Goal: Transaction & Acquisition: Purchase product/service

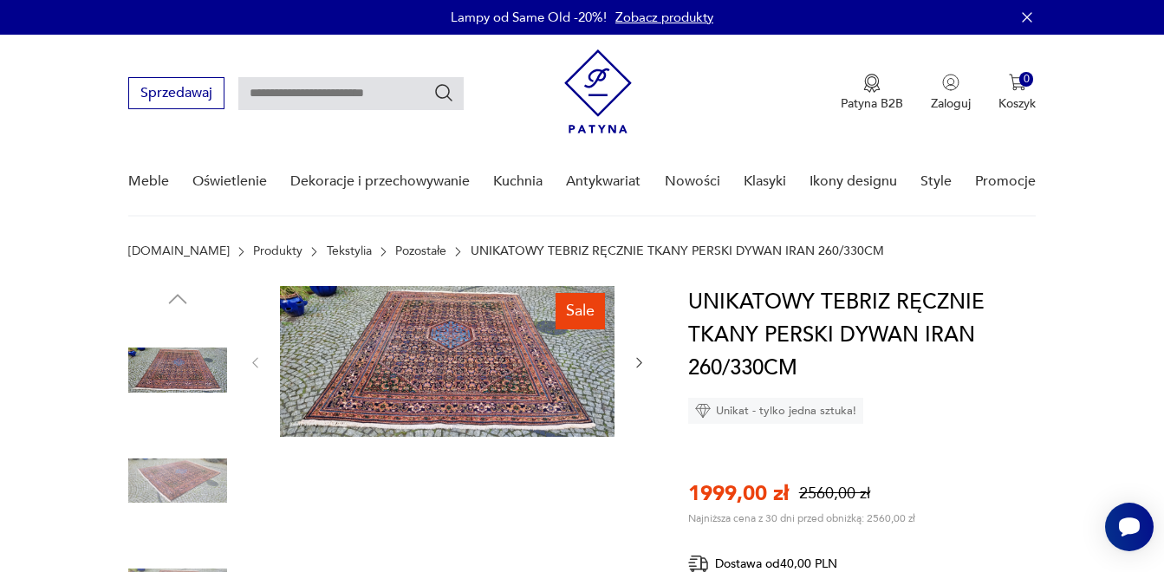
scroll to position [87, 0]
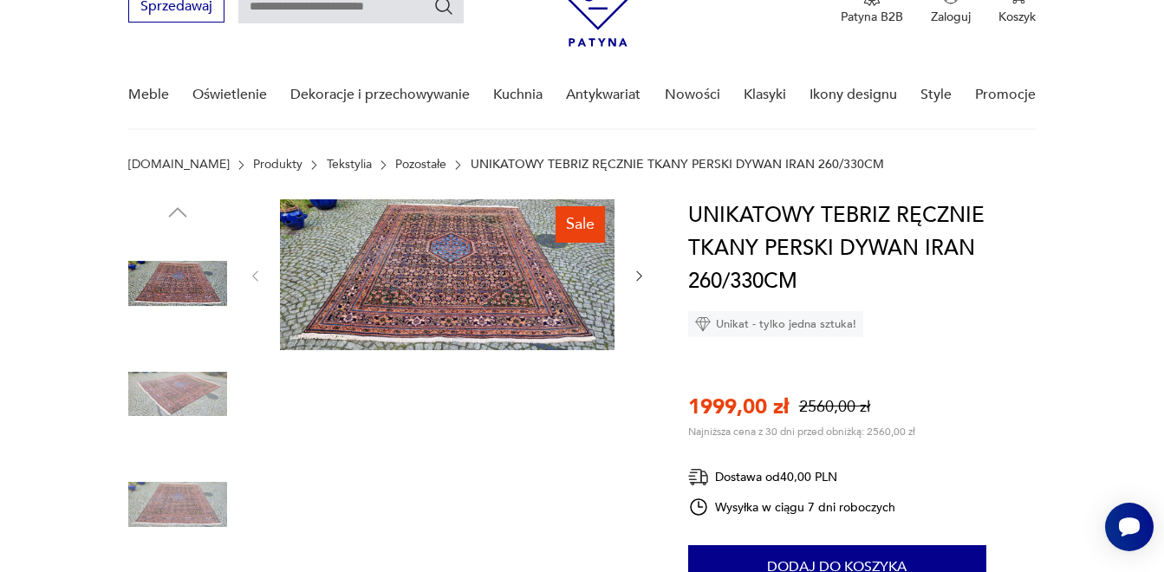
click at [395, 160] on link "Pozostałe" at bounding box center [420, 165] width 51 height 14
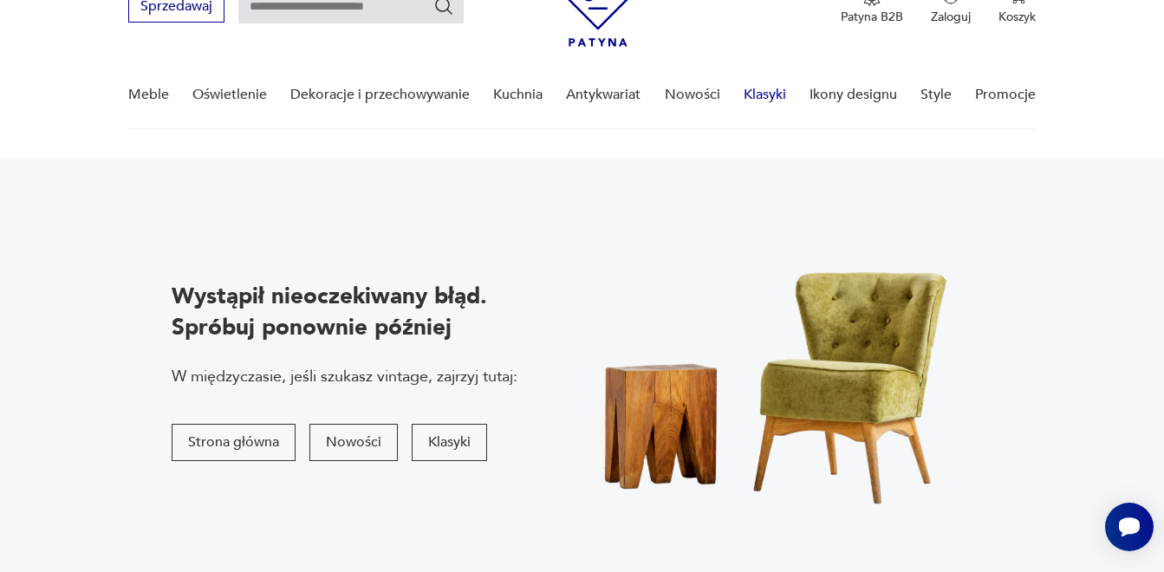
click at [777, 94] on link "Klasyki" at bounding box center [765, 95] width 42 height 67
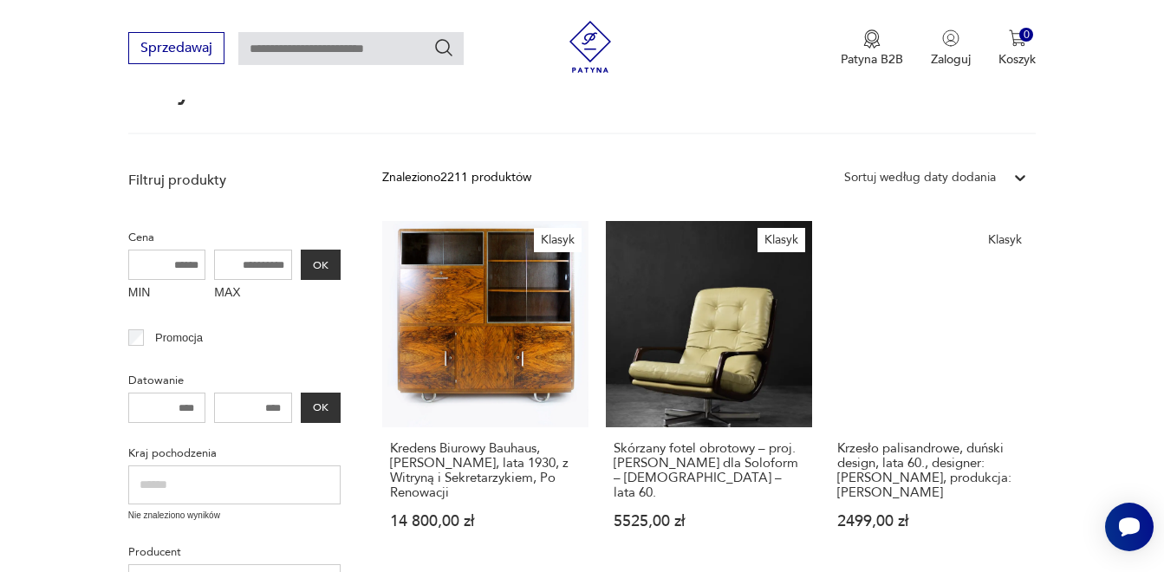
scroll to position [251, 0]
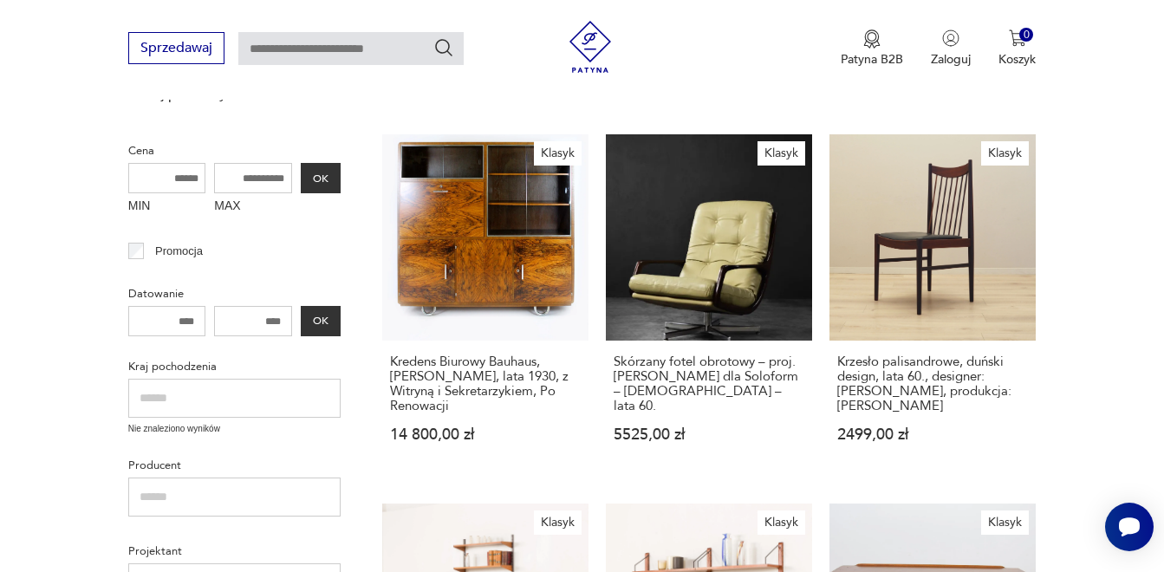
click at [256, 175] on input "MAX" at bounding box center [253, 178] width 78 height 30
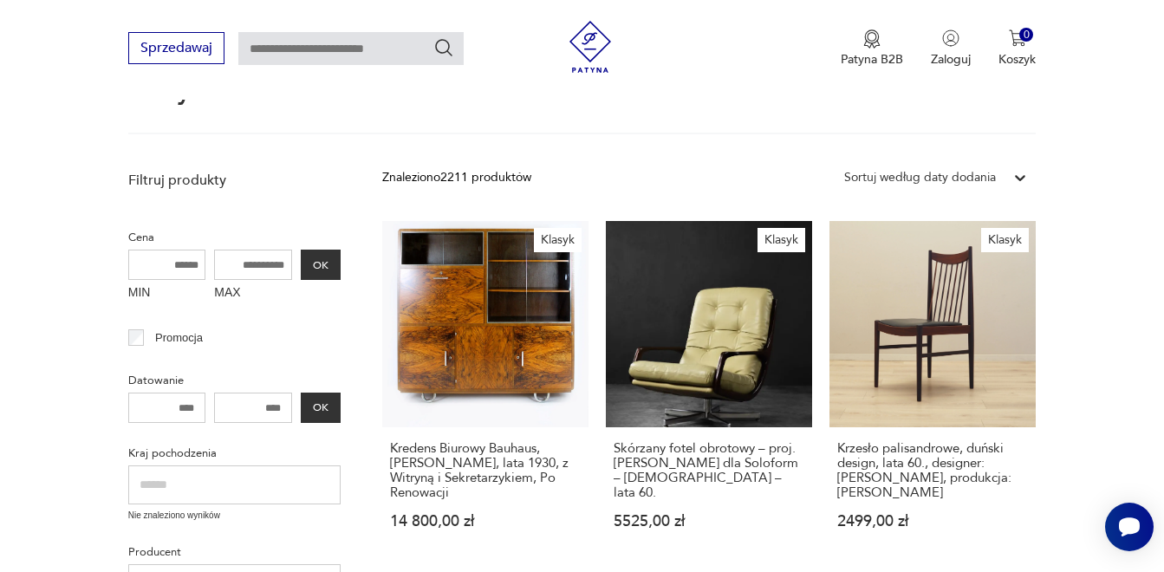
scroll to position [0, 0]
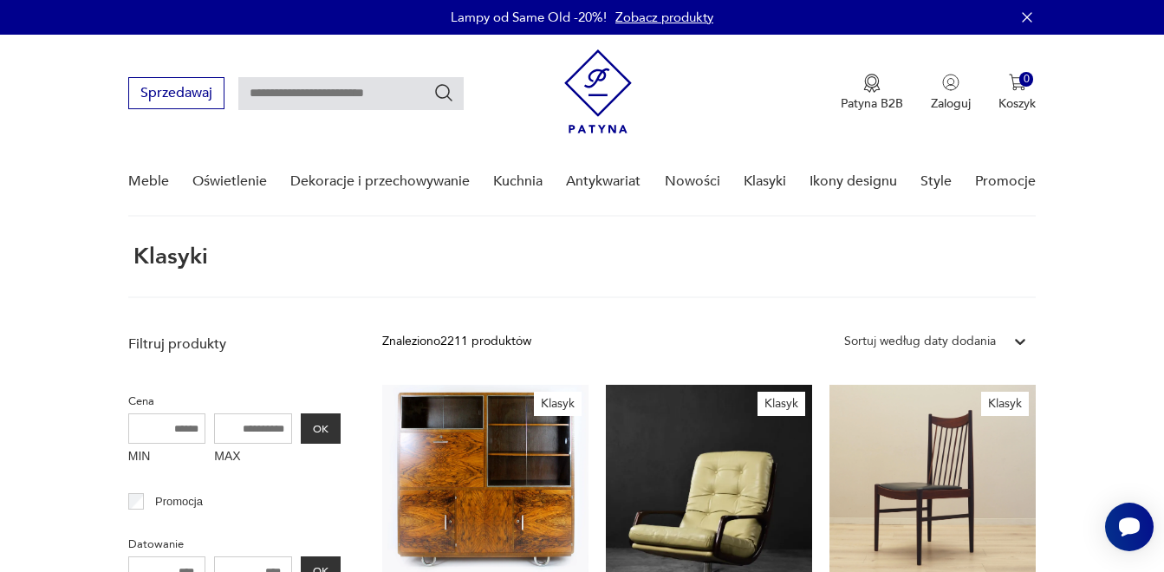
click at [324, 95] on input "text" at bounding box center [350, 93] width 225 height 33
type input "*****"
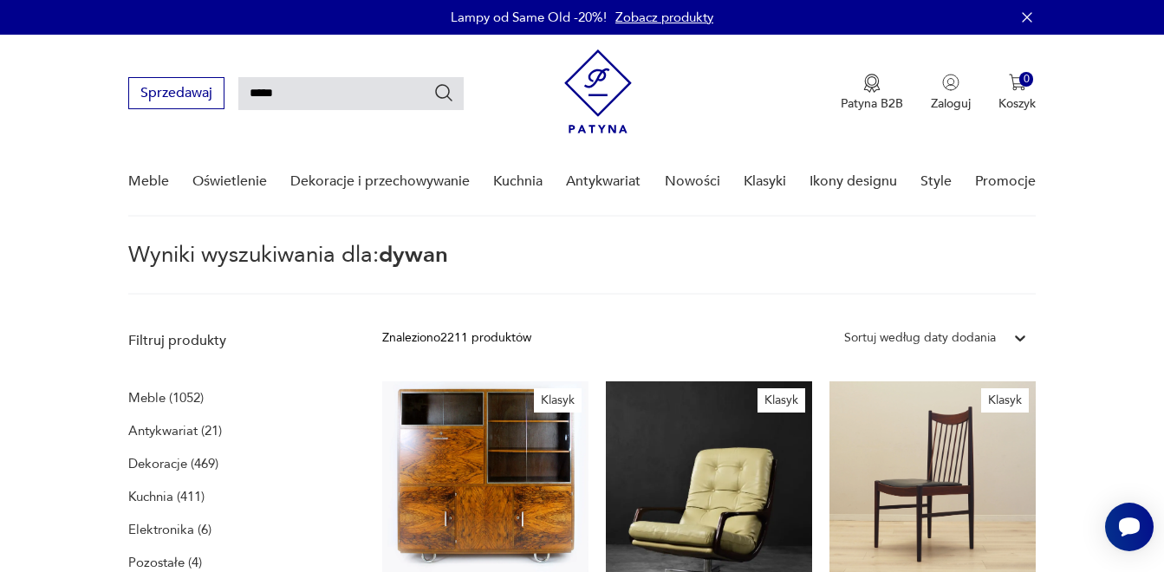
type input "*****"
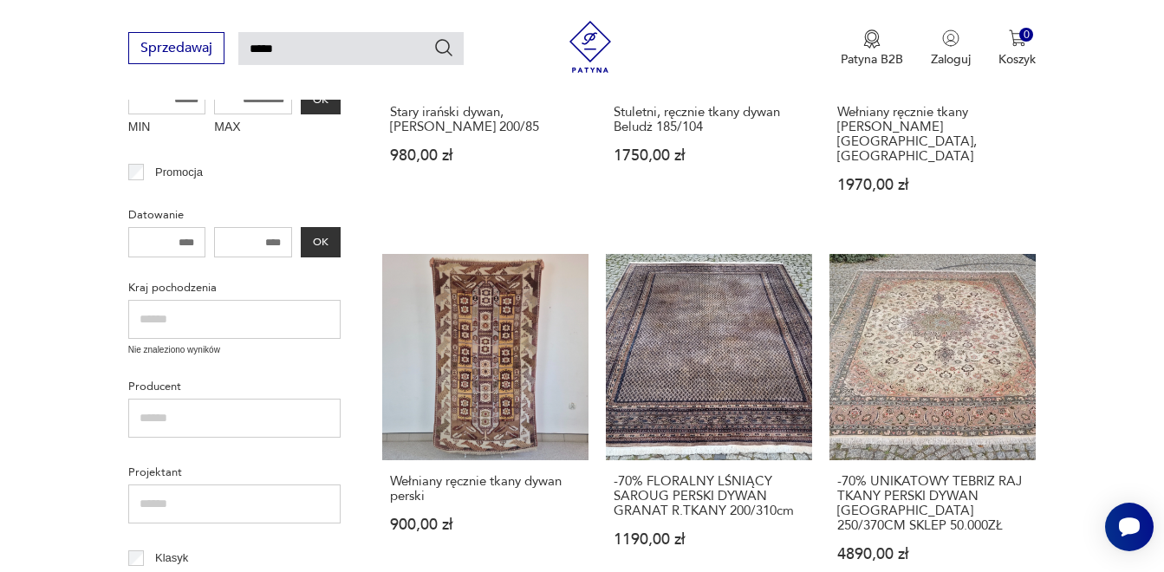
scroll to position [584, 0]
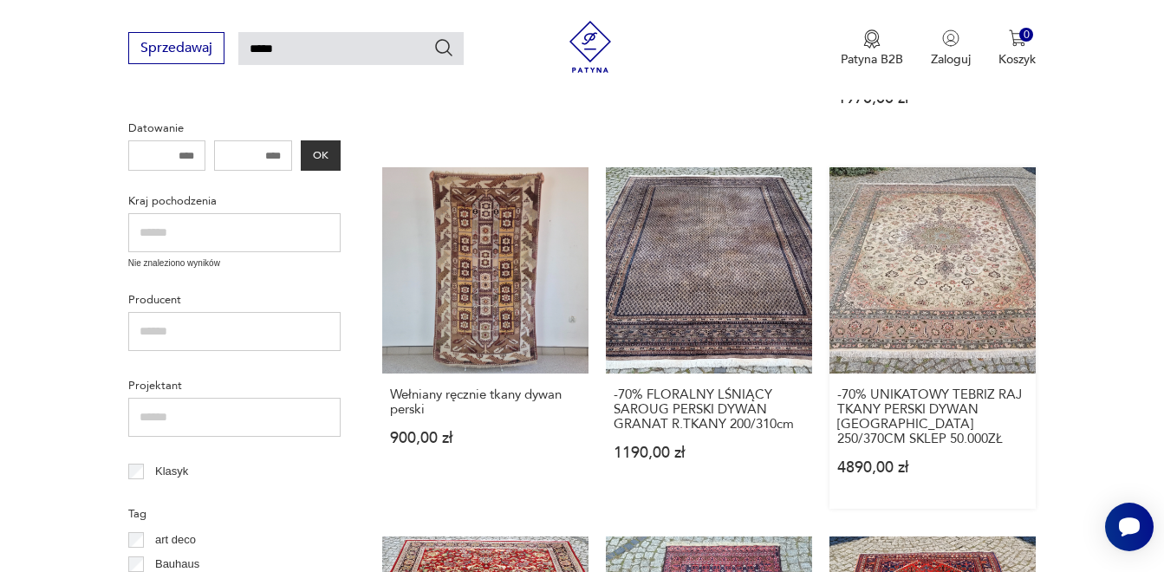
click at [954, 241] on link "-70% UNIKATOWY TEBRIZ RAJ TKANY PERSKI DYWAN IRAN 250/370CM SKLEP 50.000ZŁ 4890…" at bounding box center [933, 338] width 206 height 342
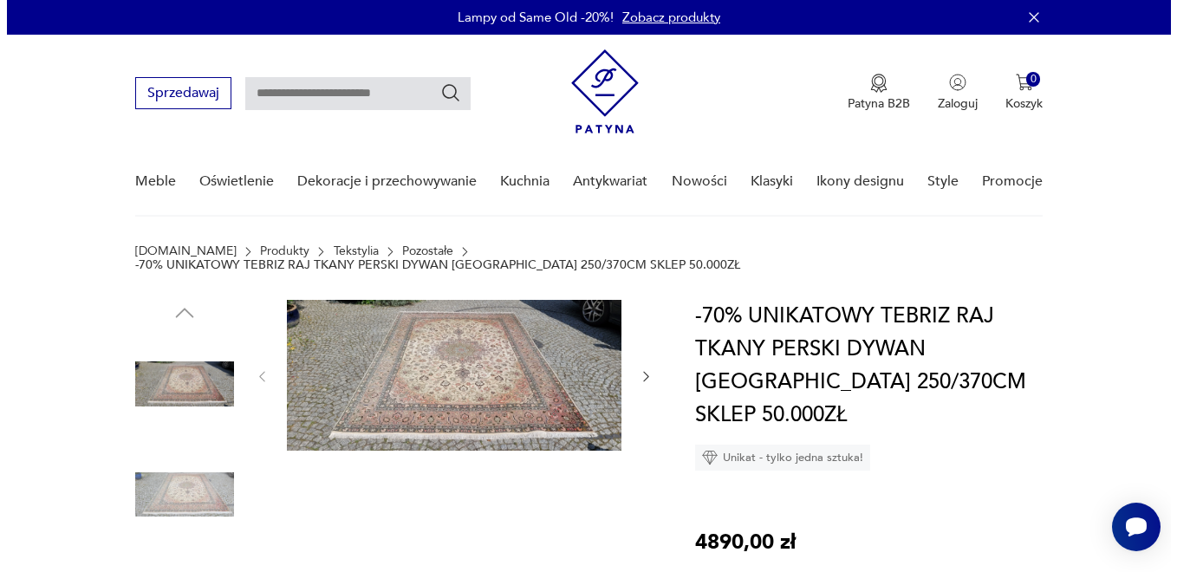
scroll to position [87, 0]
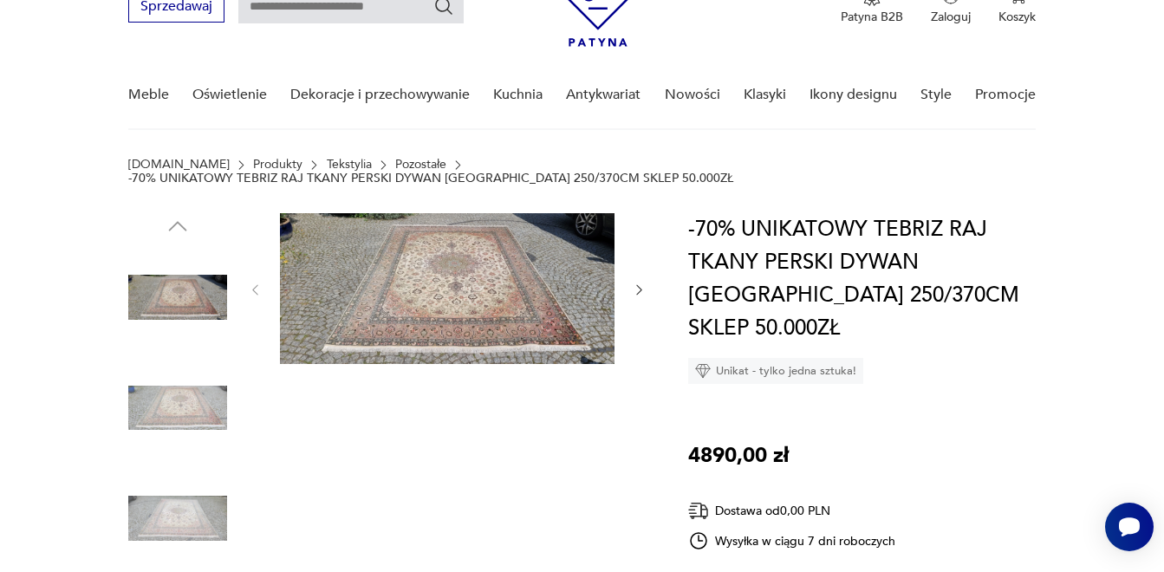
click at [447, 269] on img at bounding box center [447, 288] width 335 height 151
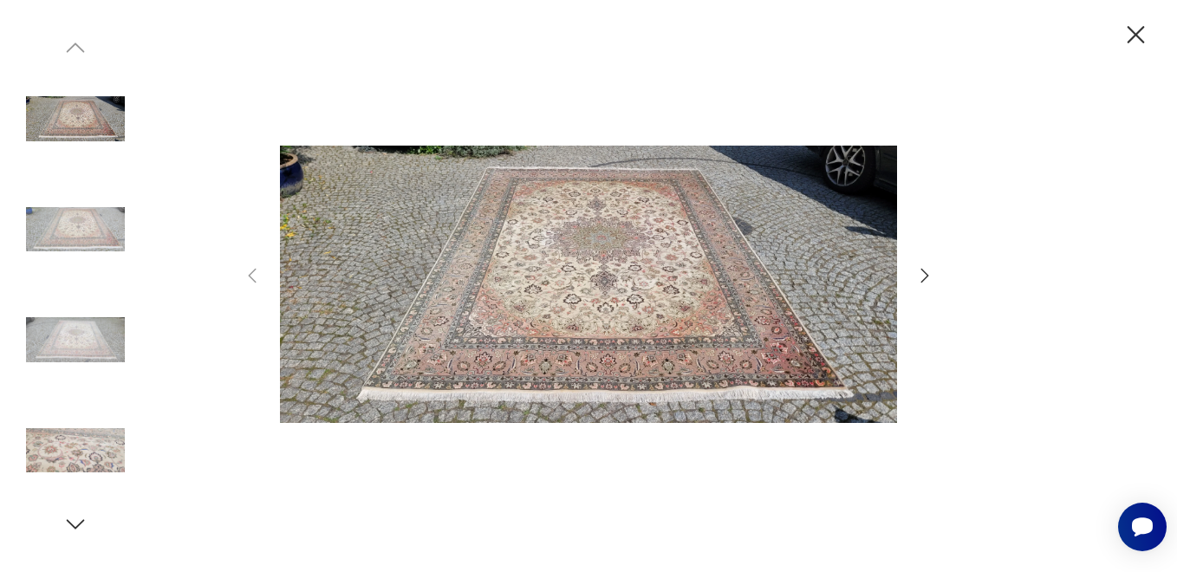
click at [630, 271] on img at bounding box center [588, 284] width 617 height 458
click at [629, 271] on img at bounding box center [588, 284] width 617 height 458
click at [61, 218] on img at bounding box center [75, 229] width 99 height 99
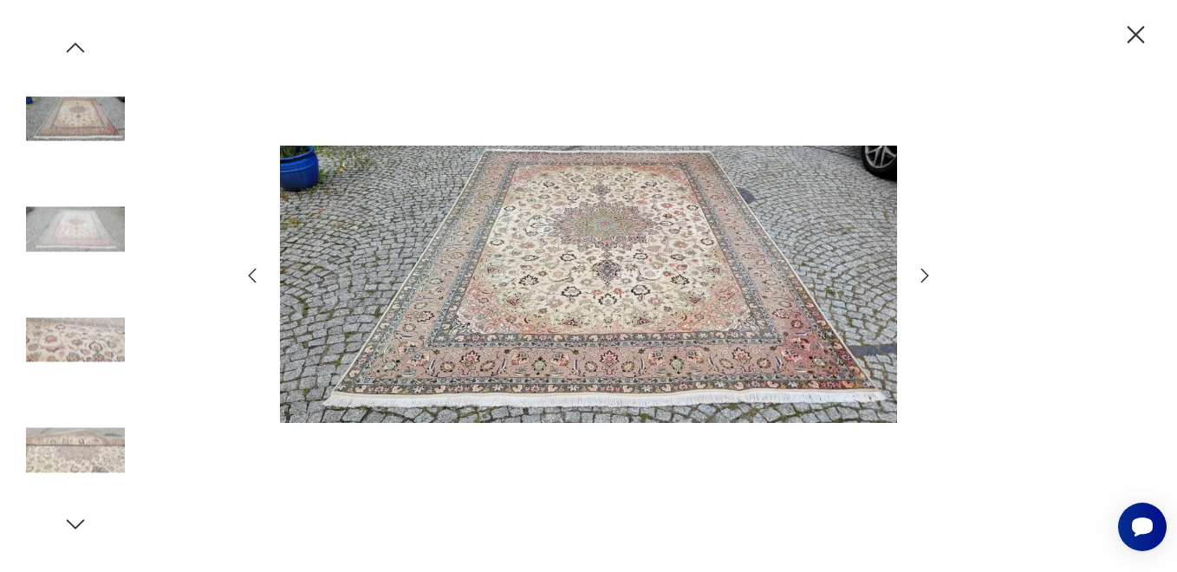
click at [90, 339] on img at bounding box center [75, 339] width 99 height 99
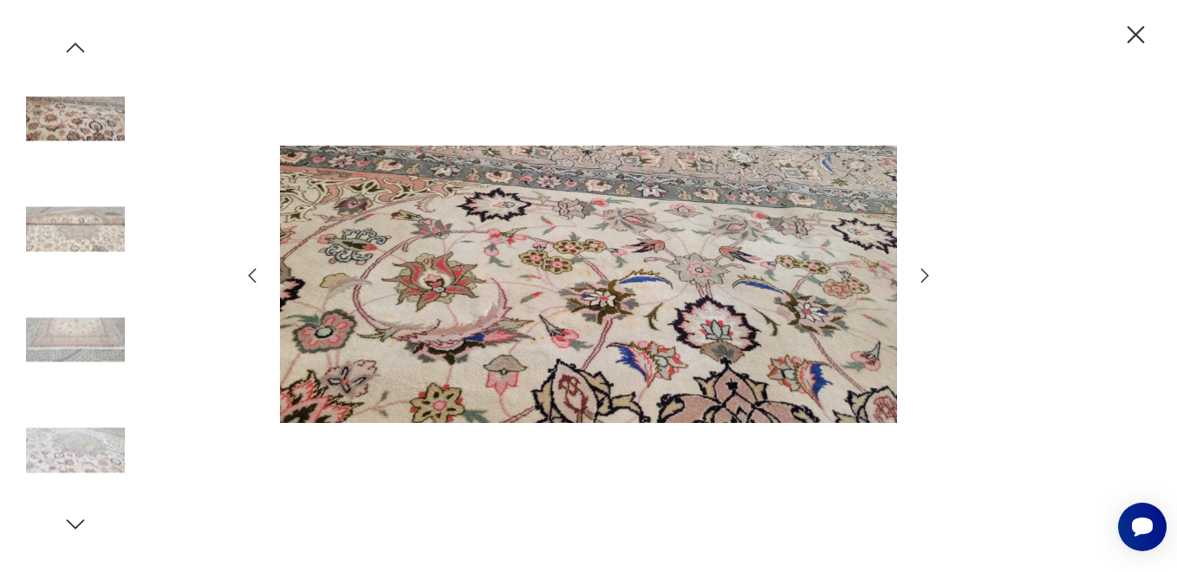
click at [83, 327] on img at bounding box center [75, 339] width 99 height 99
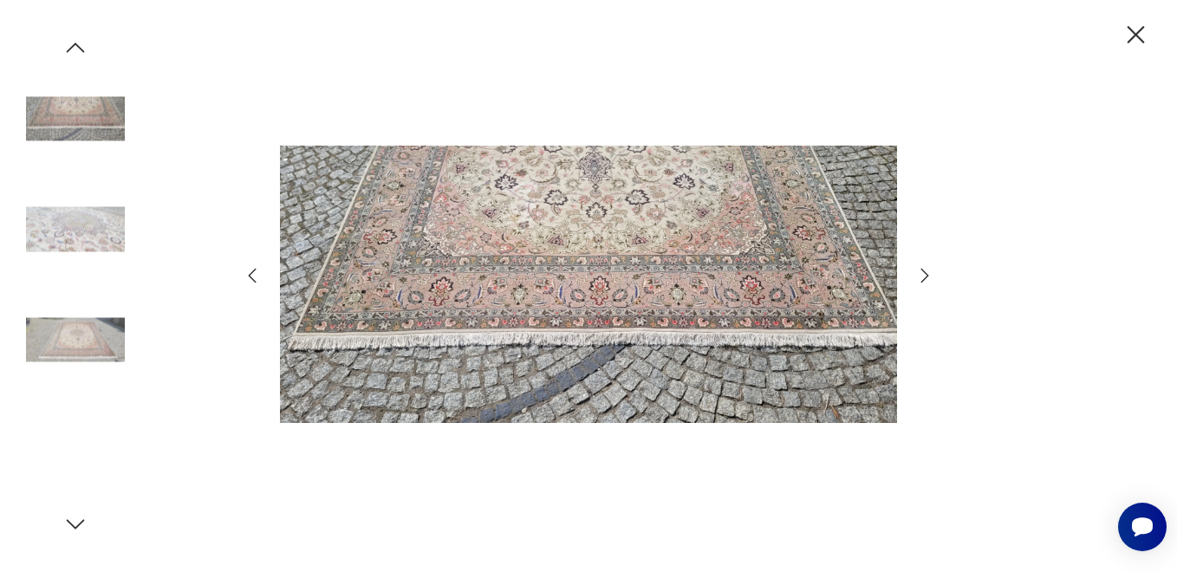
click at [88, 328] on img at bounding box center [75, 339] width 99 height 99
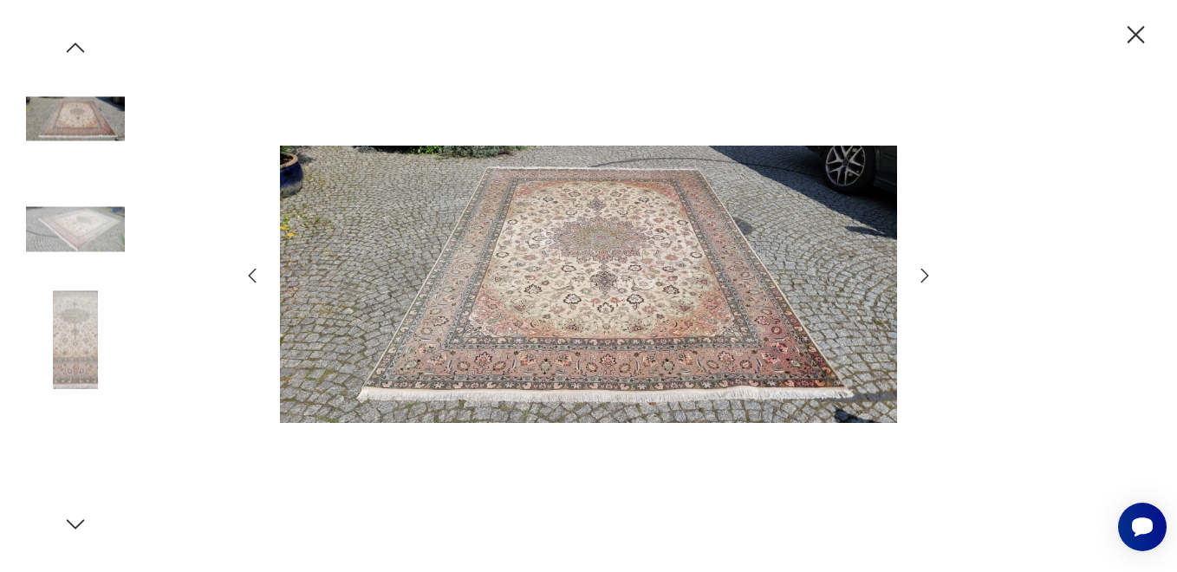
click at [75, 333] on img at bounding box center [75, 339] width 99 height 99
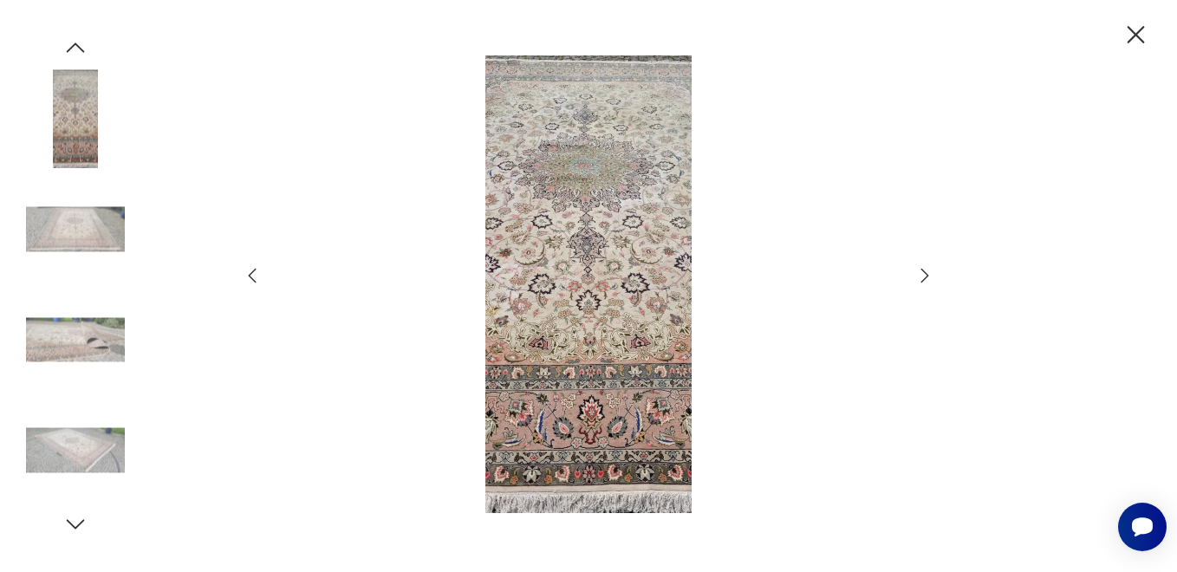
click at [84, 323] on img at bounding box center [75, 339] width 99 height 99
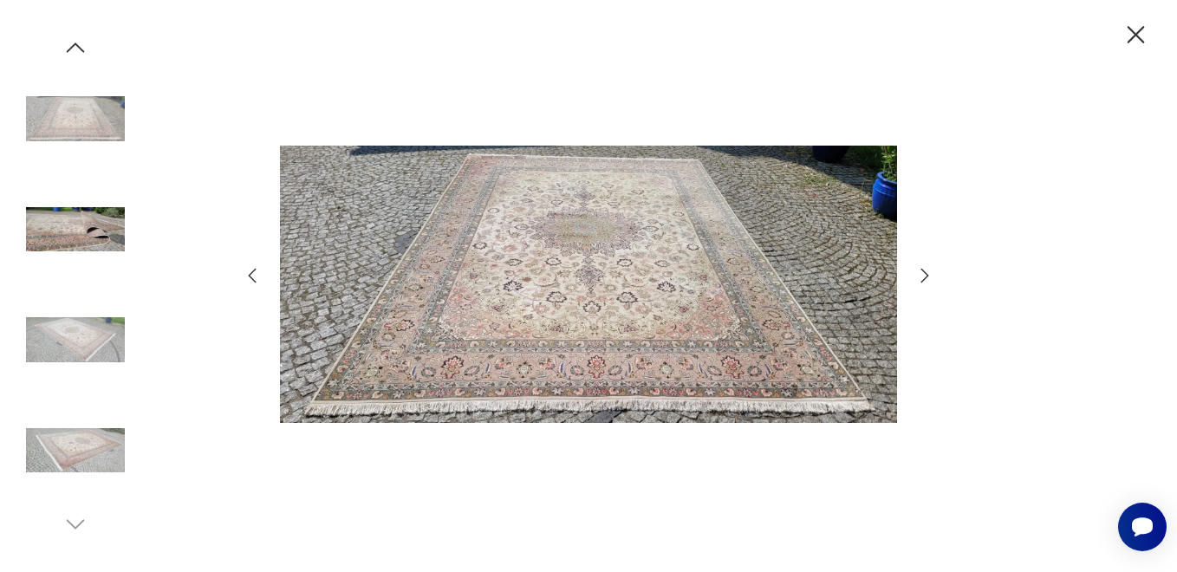
click at [96, 453] on img at bounding box center [75, 450] width 99 height 99
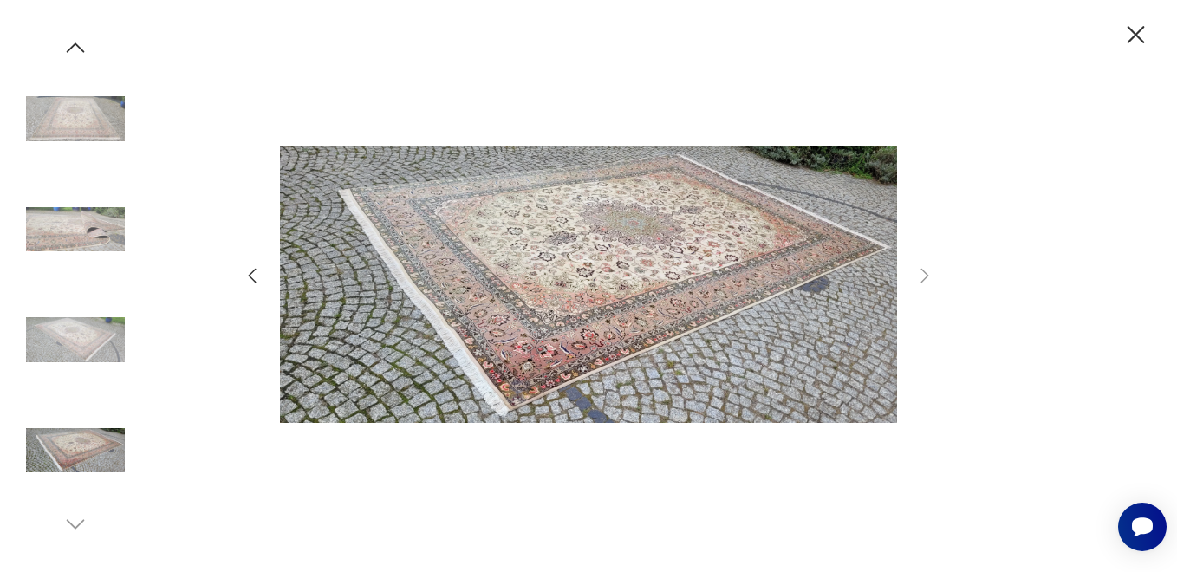
click at [101, 228] on img at bounding box center [75, 229] width 99 height 99
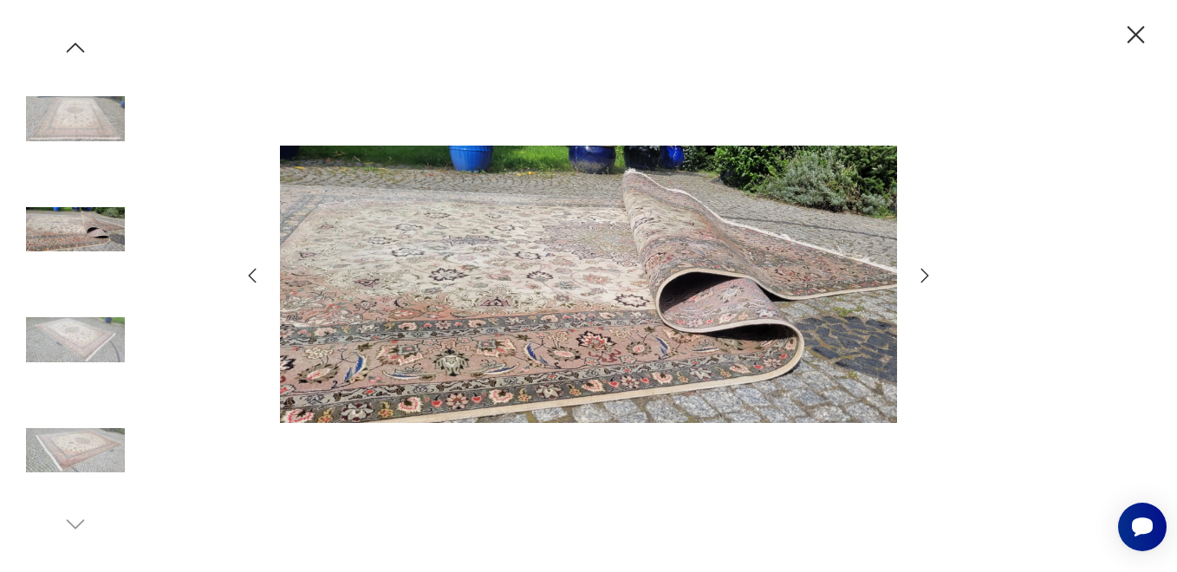
click at [75, 49] on icon "button" at bounding box center [75, 48] width 26 height 26
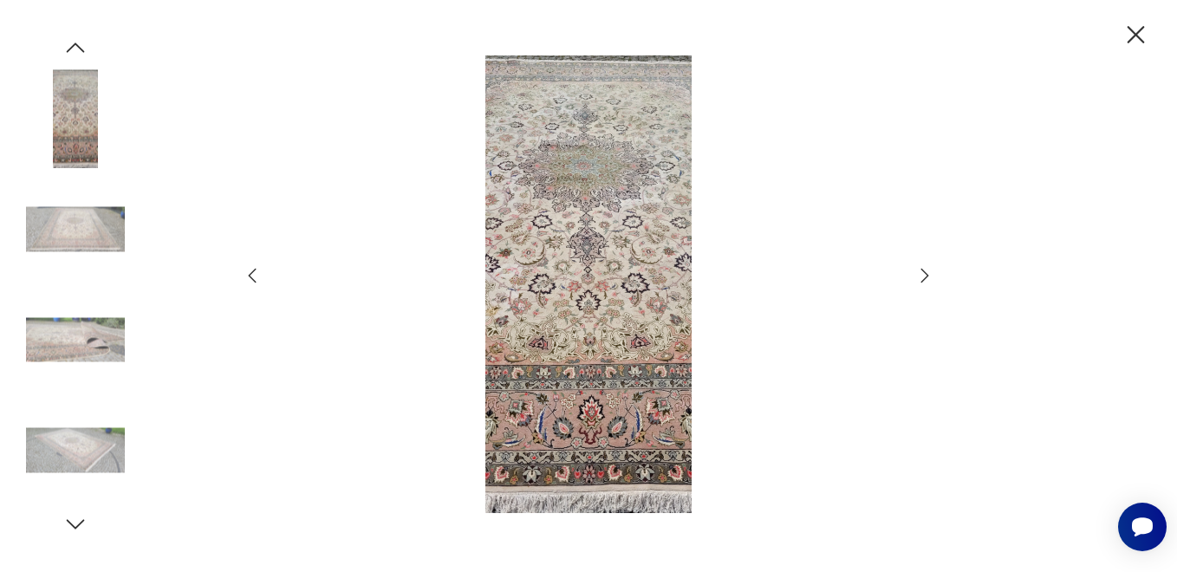
click at [75, 49] on icon "button" at bounding box center [75, 48] width 26 height 26
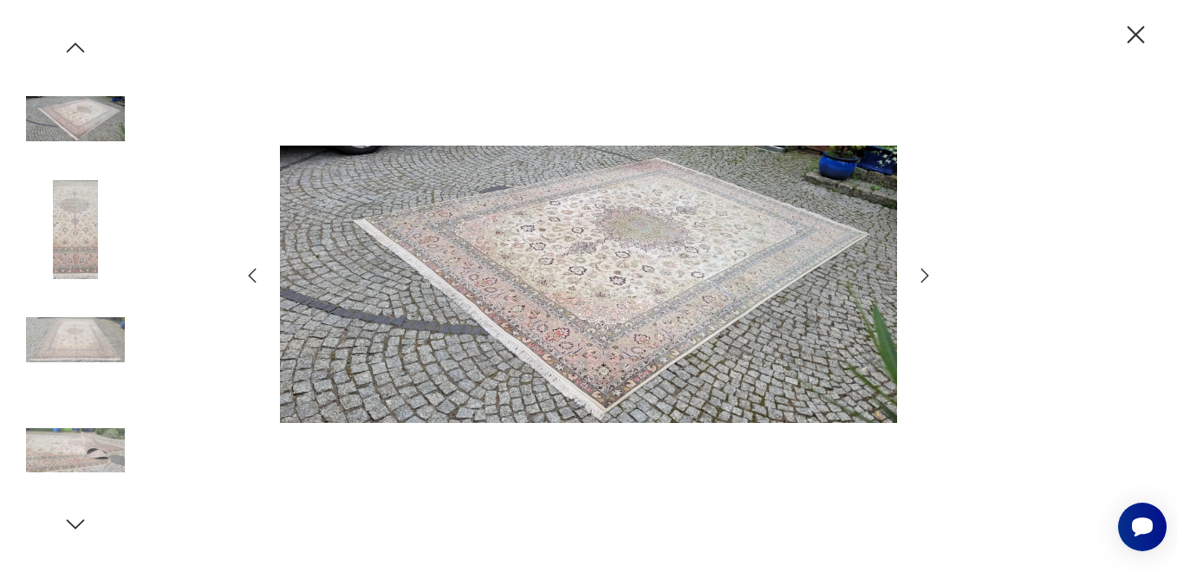
click at [75, 49] on icon "button" at bounding box center [75, 48] width 26 height 26
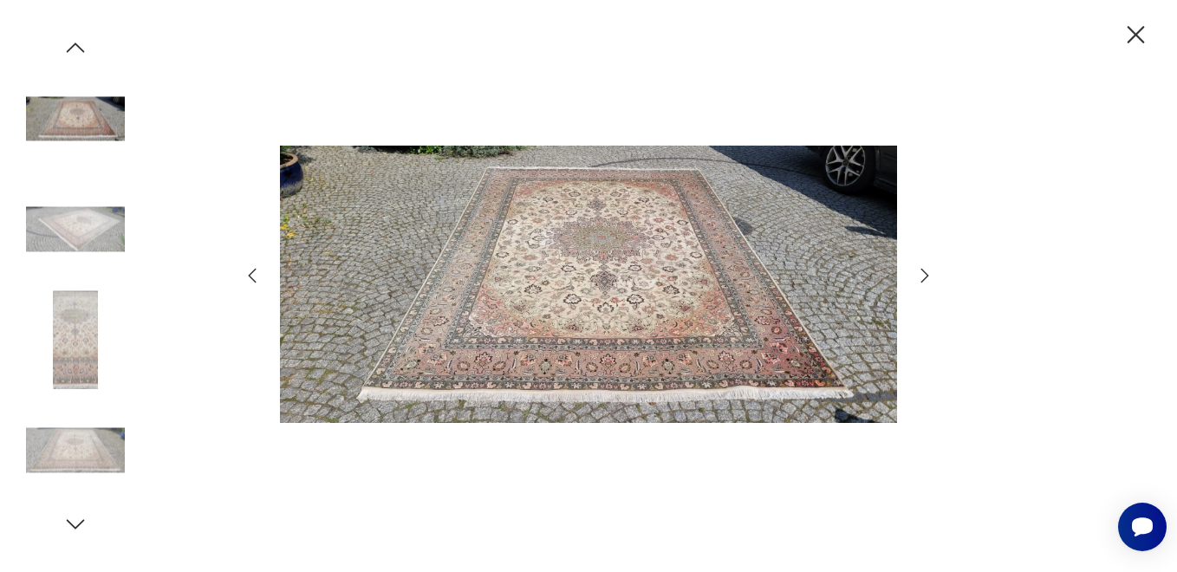
click at [75, 49] on icon "button" at bounding box center [75, 48] width 26 height 26
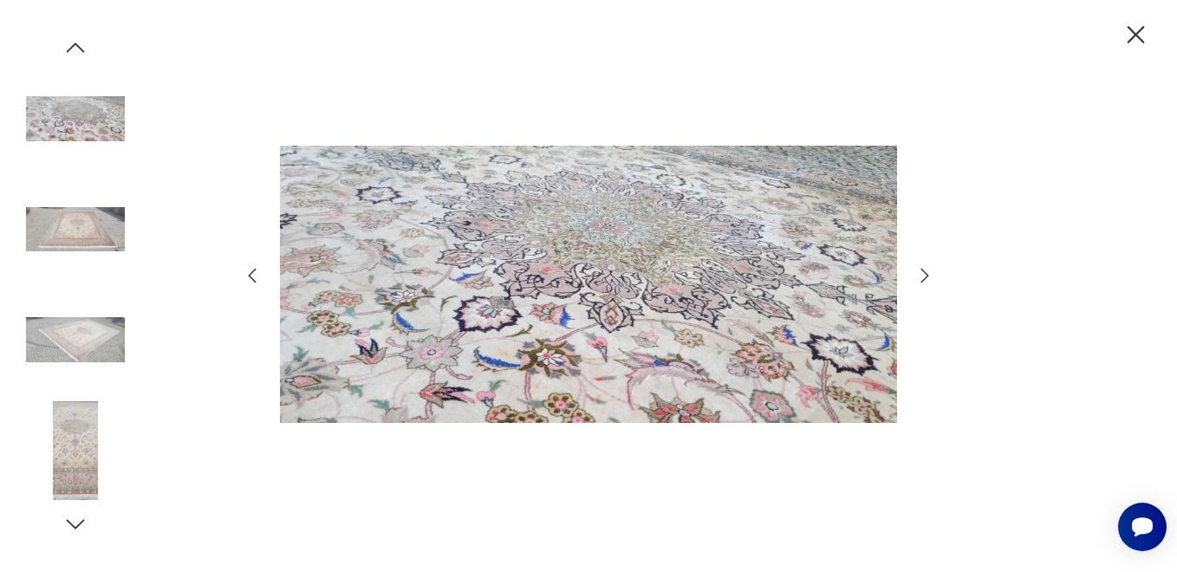
click at [75, 49] on icon "button" at bounding box center [75, 48] width 26 height 26
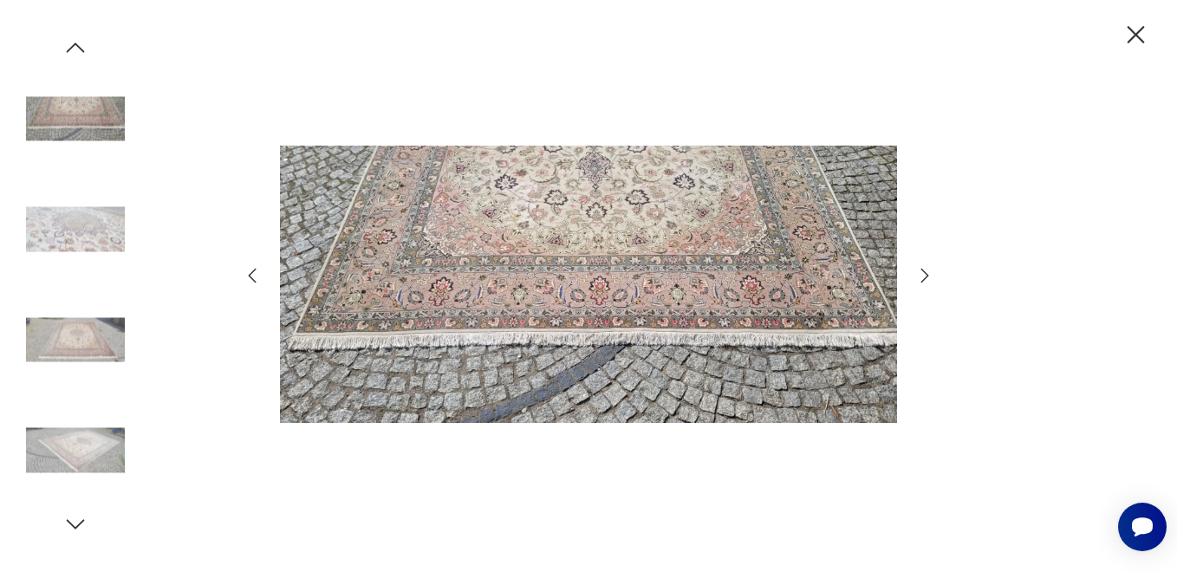
click at [75, 49] on icon "button" at bounding box center [75, 48] width 26 height 26
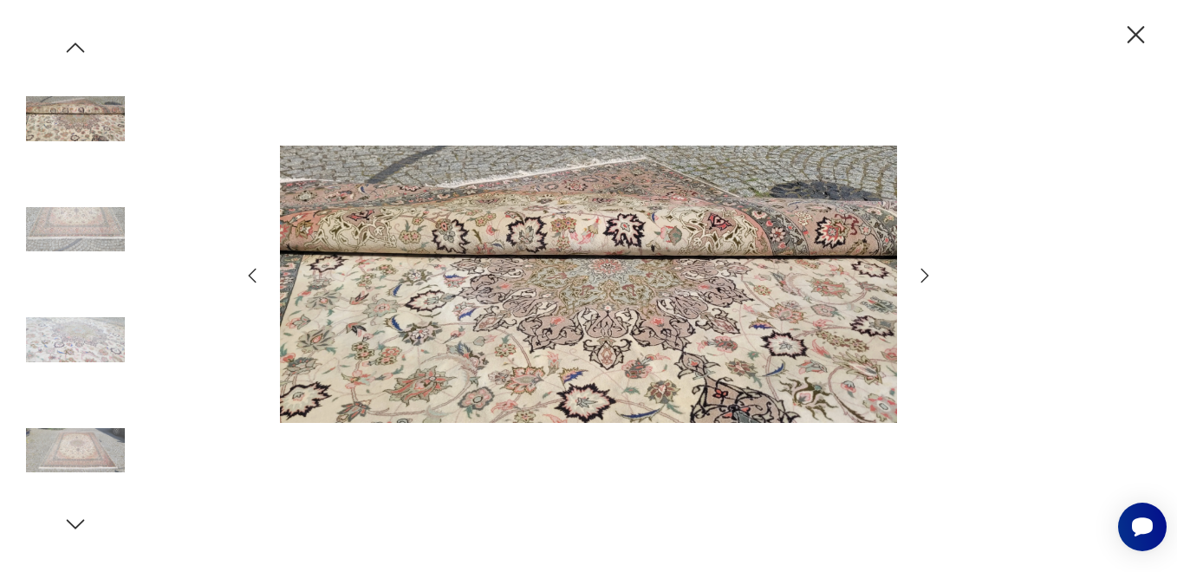
click at [75, 49] on icon "button" at bounding box center [75, 48] width 26 height 26
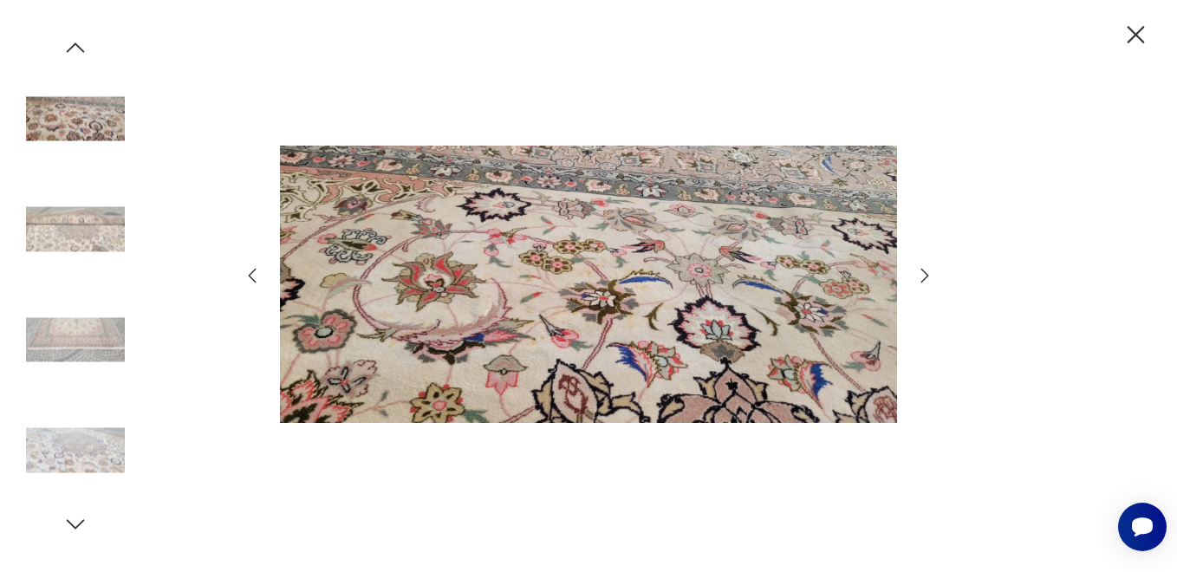
click at [75, 49] on icon "button" at bounding box center [75, 48] width 26 height 26
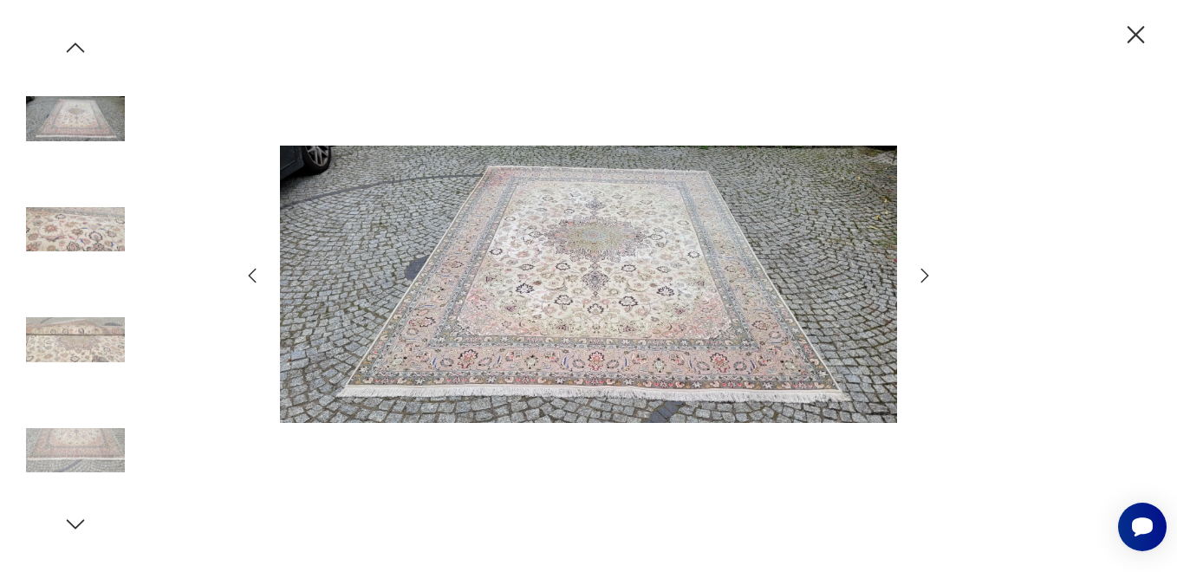
click at [75, 49] on icon "button" at bounding box center [75, 48] width 26 height 26
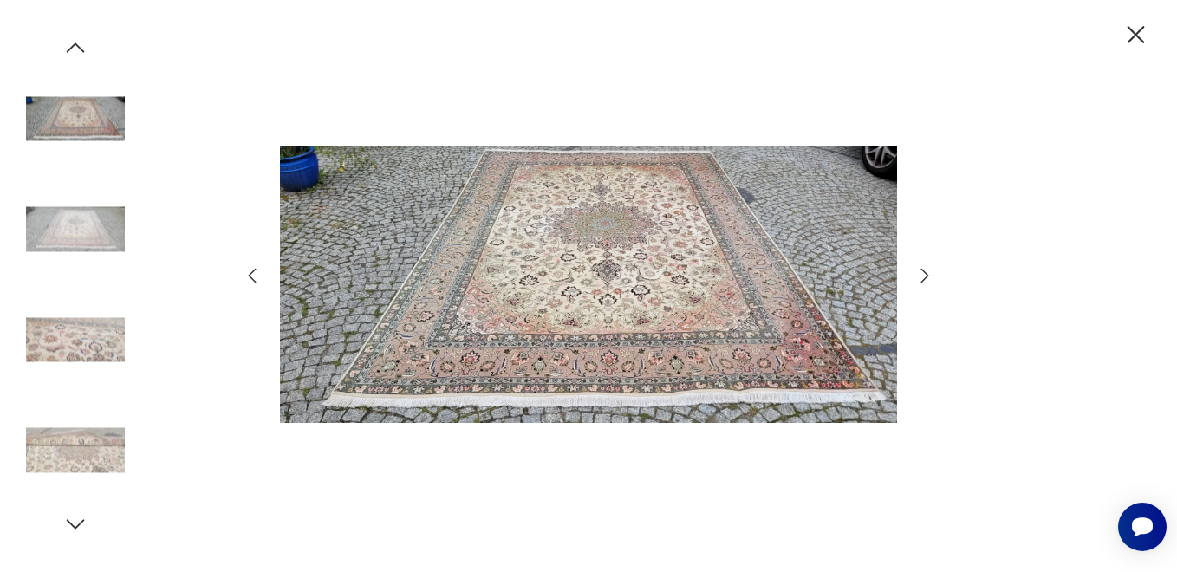
click at [92, 457] on img at bounding box center [75, 450] width 99 height 99
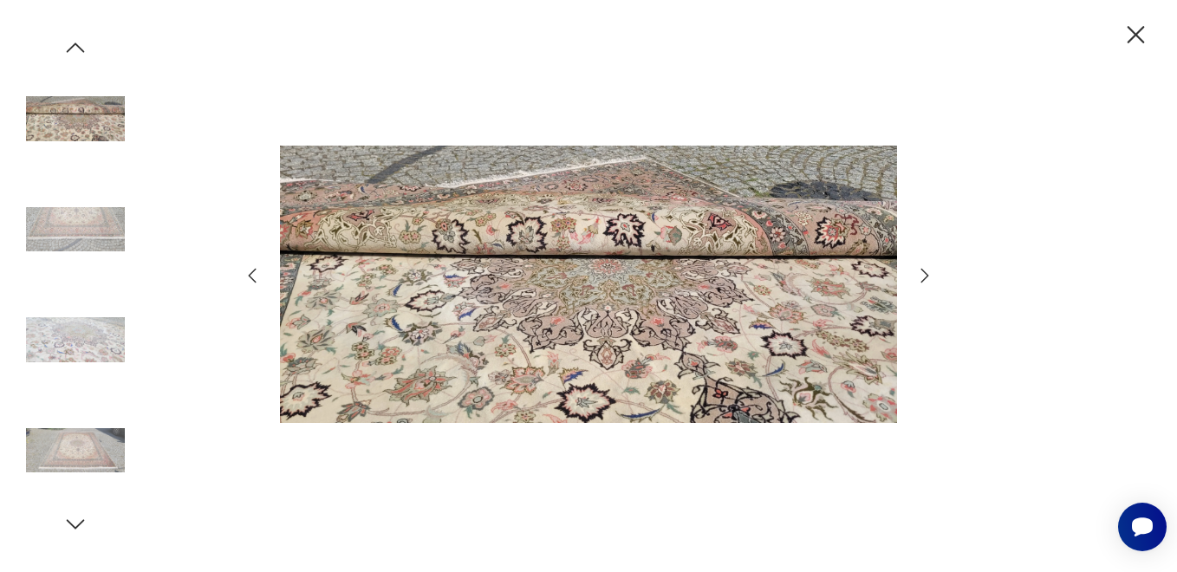
click at [77, 44] on icon "button" at bounding box center [76, 47] width 18 height 10
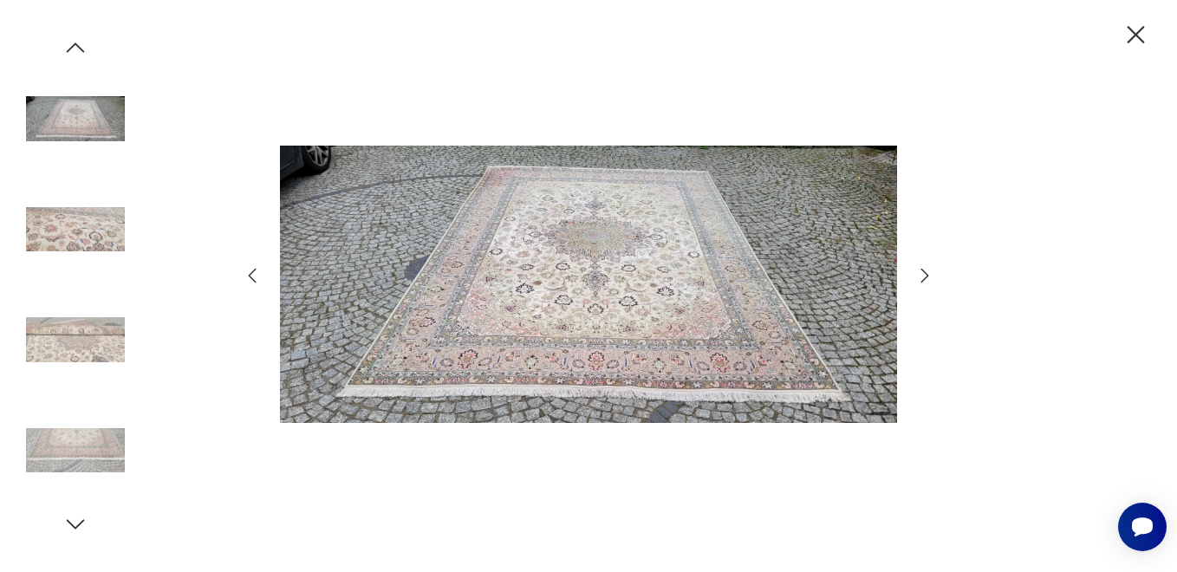
click at [77, 44] on icon "button" at bounding box center [76, 47] width 18 height 10
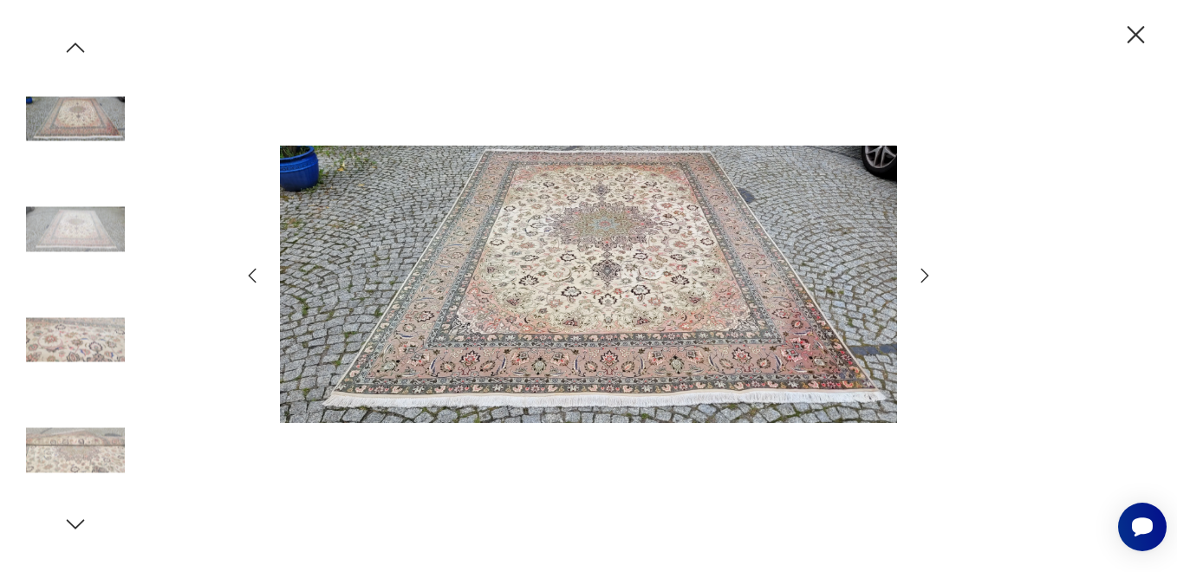
click at [77, 44] on icon "button" at bounding box center [76, 47] width 18 height 10
